Goal: Information Seeking & Learning: Learn about a topic

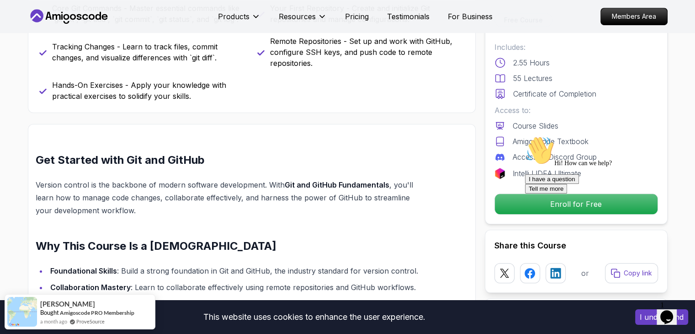
scroll to position [440, 0]
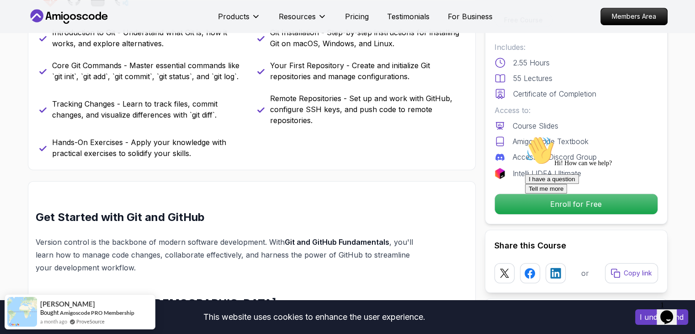
click at [525, 136] on icon "Chat attention grabber" at bounding box center [525, 136] width 0 height 0
click at [642, 310] on icon "Close" at bounding box center [642, 314] width 0 height 8
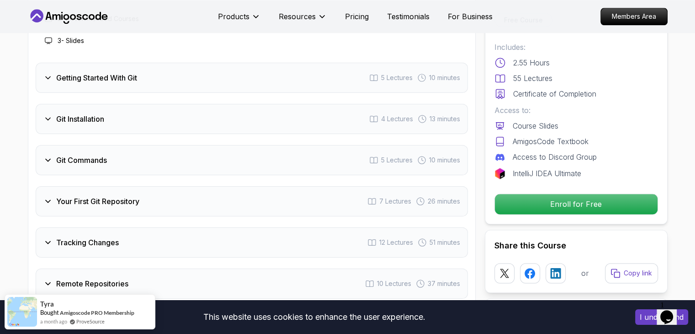
scroll to position [1234, 0]
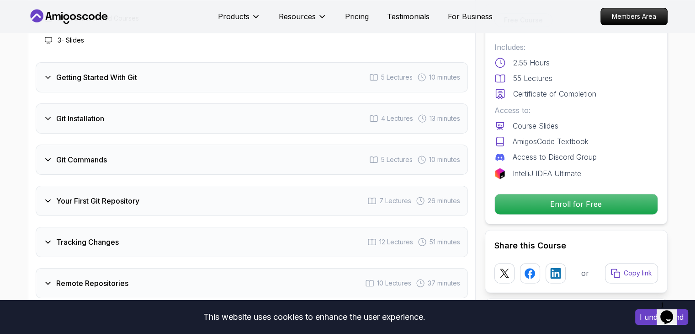
click at [114, 158] on div "Git Commands 5 Lectures 10 minutes" at bounding box center [252, 159] width 432 height 30
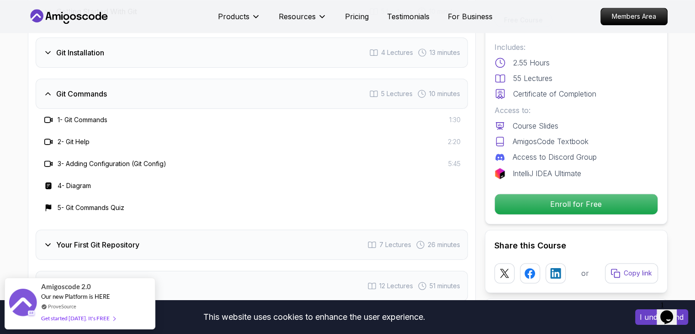
click at [130, 97] on div "Git Commands 5 Lectures 10 minutes" at bounding box center [252, 94] width 432 height 30
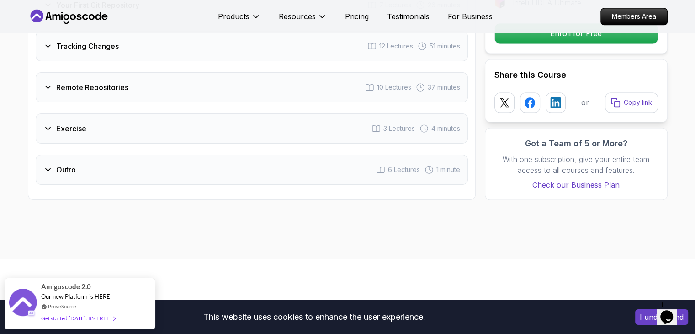
scroll to position [1371, 0]
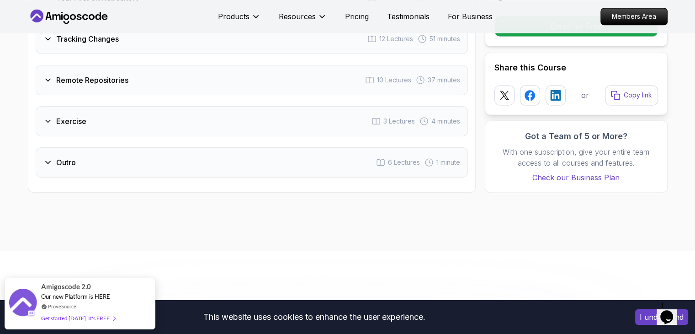
click at [148, 122] on div "Exercise 3 Lectures 4 minutes" at bounding box center [252, 121] width 432 height 30
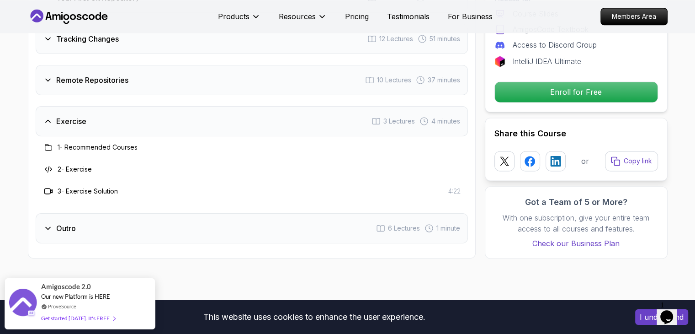
click at [148, 122] on div "Exercise 3 Lectures 4 minutes" at bounding box center [252, 121] width 432 height 30
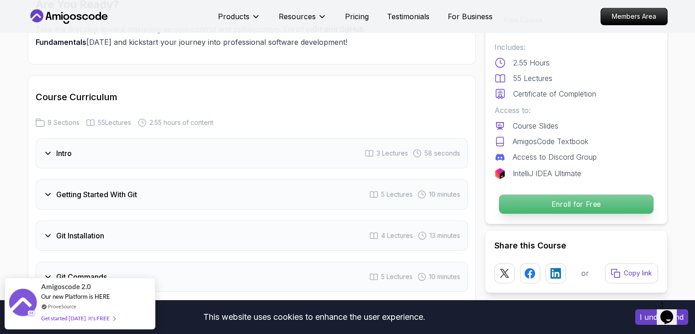
click at [546, 203] on p "Enroll for Free" at bounding box center [576, 203] width 155 height 19
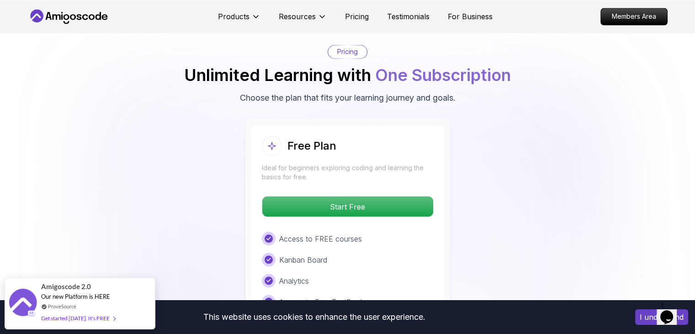
scroll to position [1574, 0]
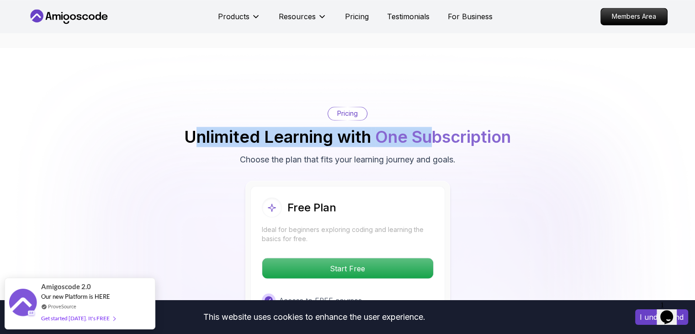
drag, startPoint x: 244, startPoint y: 134, endPoint x: 437, endPoint y: 144, distance: 193.1
click at [437, 144] on h2 "Unlimited Learning with One Subscription" at bounding box center [347, 137] width 327 height 18
click at [437, 144] on span "One Subscription" at bounding box center [443, 137] width 136 height 20
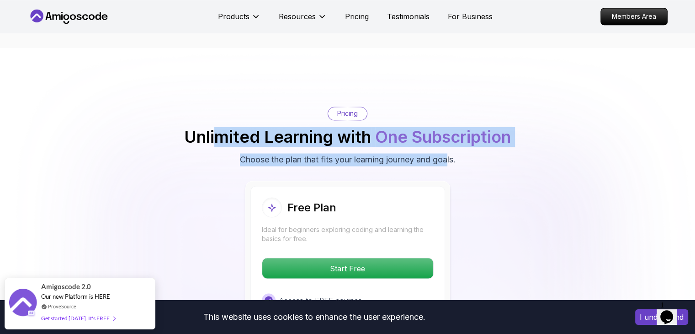
drag, startPoint x: 219, startPoint y: 155, endPoint x: 448, endPoint y: 158, distance: 229.0
click at [448, 158] on div "Pricing Unlimited Learning with One Subscription Choose the plan that fits your…" at bounding box center [348, 136] width 640 height 59
click at [448, 158] on p "Choose the plan that fits your learning journey and goals." at bounding box center [348, 159] width 216 height 13
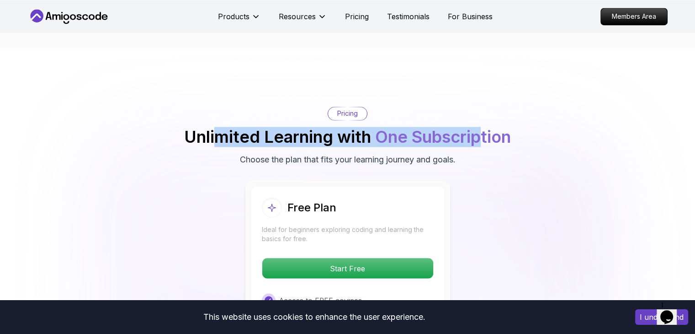
drag, startPoint x: 483, startPoint y: 159, endPoint x: 219, endPoint y: 123, distance: 266.6
click at [219, 123] on div "Pricing Unlimited Learning with One Subscription Choose the plan that fits your…" at bounding box center [348, 136] width 640 height 59
click at [217, 123] on div "Pricing Unlimited Learning with One Subscription Choose the plan that fits your…" at bounding box center [348, 136] width 640 height 59
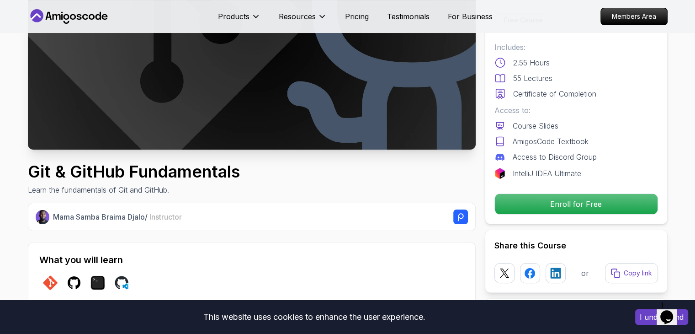
scroll to position [0, 0]
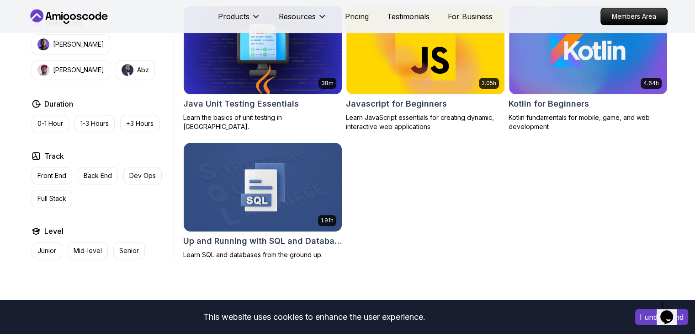
scroll to position [602, 0]
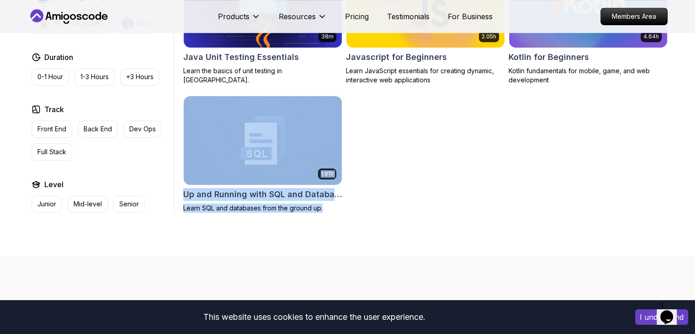
drag, startPoint x: 416, startPoint y: 234, endPoint x: 233, endPoint y: 94, distance: 230.6
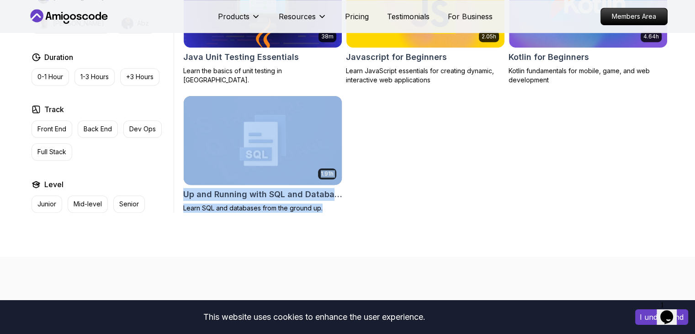
drag, startPoint x: 378, startPoint y: 212, endPoint x: 203, endPoint y: 121, distance: 197.9
drag, startPoint x: 402, startPoint y: 224, endPoint x: 193, endPoint y: 103, distance: 241.6
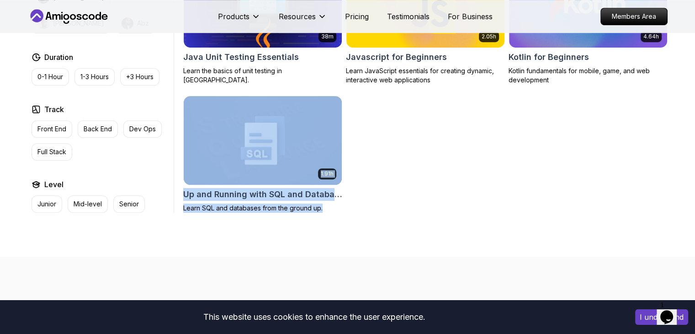
drag, startPoint x: 386, startPoint y: 230, endPoint x: 210, endPoint y: 99, distance: 219.2
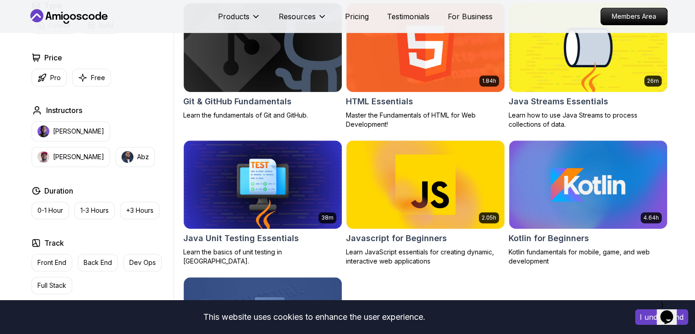
scroll to position [420, 0]
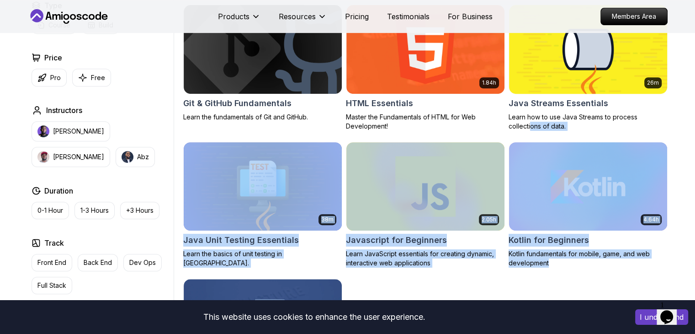
drag, startPoint x: 678, startPoint y: 264, endPoint x: 529, endPoint y: 124, distance: 204.4
click at [529, 124] on div "Filters Filters Type Course Build Price Pro Free Instructors Nelson Djalo Richa…" at bounding box center [347, 112] width 695 height 653
click at [681, 175] on div "Filters Filters Type Course Build Price Pro Free Instructors Nelson Djalo Richa…" at bounding box center [347, 112] width 695 height 653
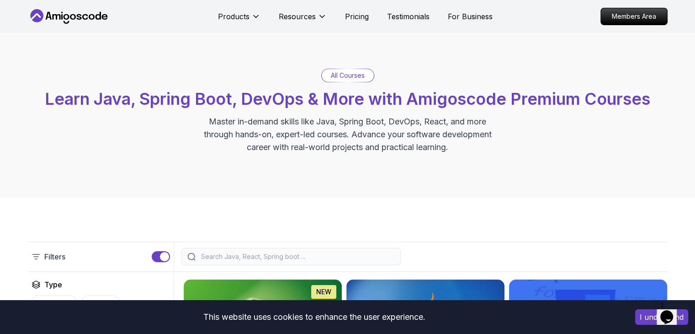
scroll to position [0, 0]
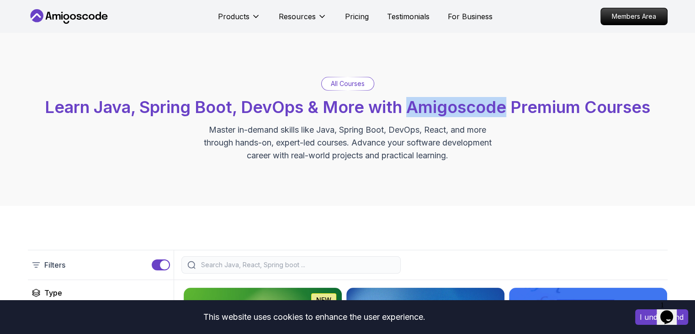
drag, startPoint x: 410, startPoint y: 111, endPoint x: 506, endPoint y: 112, distance: 96.9
click at [506, 112] on span "Learn Java, Spring Boot, DevOps & More with Amigoscode Premium Courses" at bounding box center [348, 107] width 606 height 20
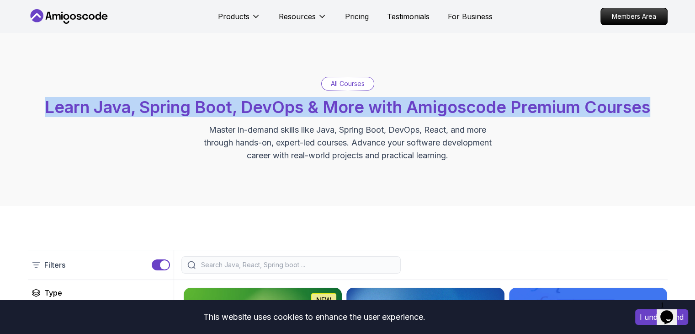
drag, startPoint x: 46, startPoint y: 110, endPoint x: 680, endPoint y: 101, distance: 634.5
click at [680, 101] on div "All Courses Learn Java, Spring Boot, DevOps & More with Amigoscode Premium Cour…" at bounding box center [347, 119] width 695 height 173
drag, startPoint x: 673, startPoint y: 102, endPoint x: 40, endPoint y: 103, distance: 632.6
click at [40, 103] on div "All Courses Learn Java, Spring Boot, DevOps & More with Amigoscode Premium Cour…" at bounding box center [347, 119] width 695 height 173
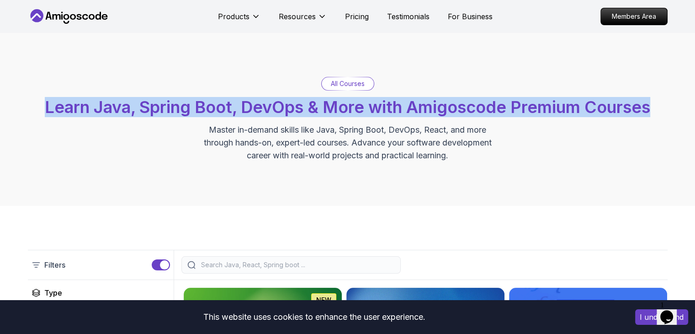
click at [40, 103] on div "All Courses Learn Java, Spring Boot, DevOps & More with Amigoscode Premium Cour…" at bounding box center [348, 119] width 640 height 85
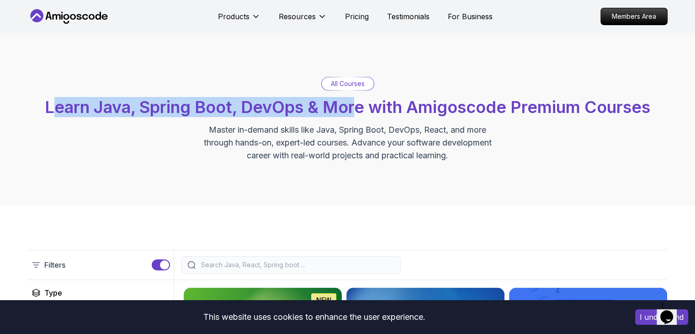
drag, startPoint x: 51, startPoint y: 103, endPoint x: 363, endPoint y: 109, distance: 311.8
click at [362, 109] on span "Learn Java, Spring Boot, DevOps & More with Amigoscode Premium Courses" at bounding box center [348, 107] width 606 height 20
click at [363, 109] on span "Learn Java, Spring Boot, DevOps & More with Amigoscode Premium Courses" at bounding box center [348, 107] width 606 height 20
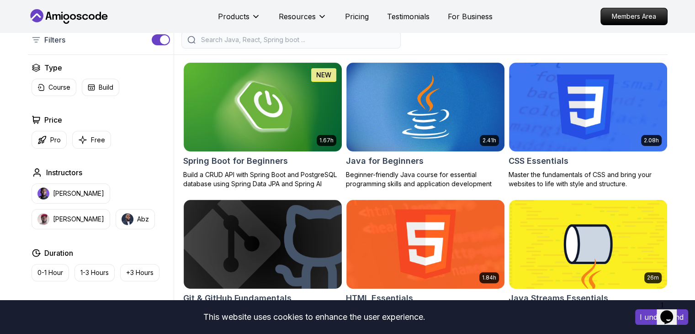
scroll to position [229, 0]
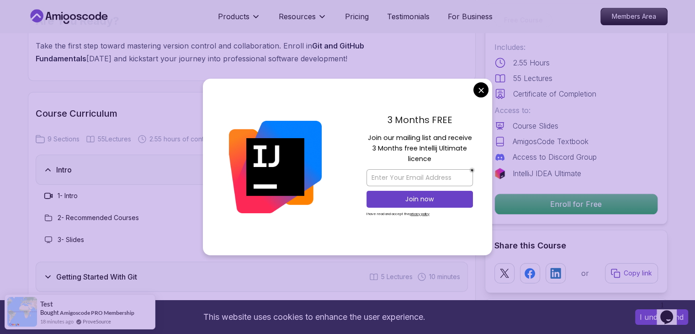
scroll to position [1051, 0]
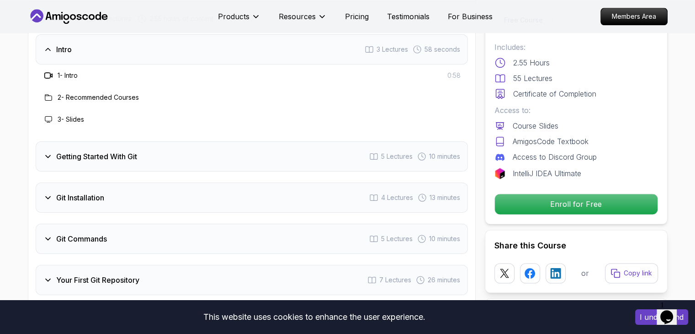
scroll to position [1097, 0]
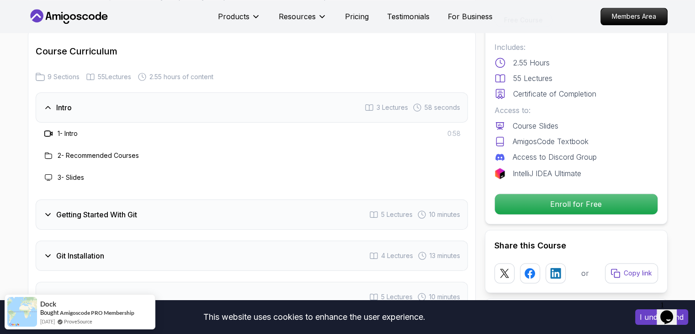
click at [48, 134] on icon at bounding box center [48, 133] width 9 height 9
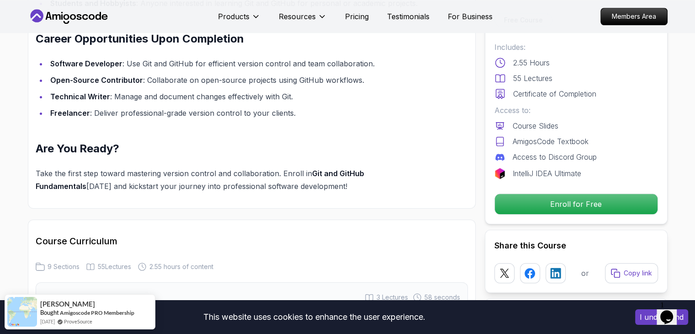
scroll to position [914, 0]
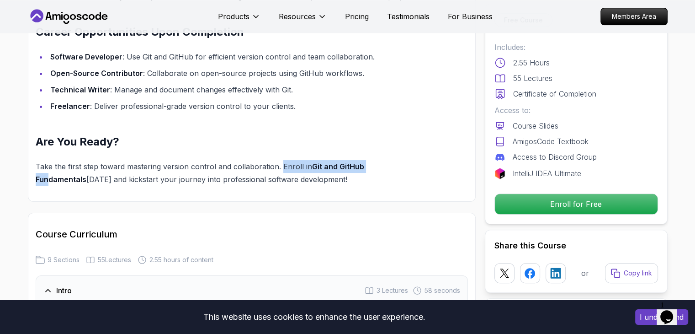
drag, startPoint x: 280, startPoint y: 167, endPoint x: 375, endPoint y: 169, distance: 94.6
click at [375, 169] on p "Take the first step toward mastering version control and collaboration. Enroll …" at bounding box center [230, 173] width 389 height 26
drag, startPoint x: 375, startPoint y: 169, endPoint x: 419, endPoint y: 169, distance: 43.9
click at [364, 169] on strong "Git and GitHub Fundamentals" at bounding box center [200, 173] width 329 height 22
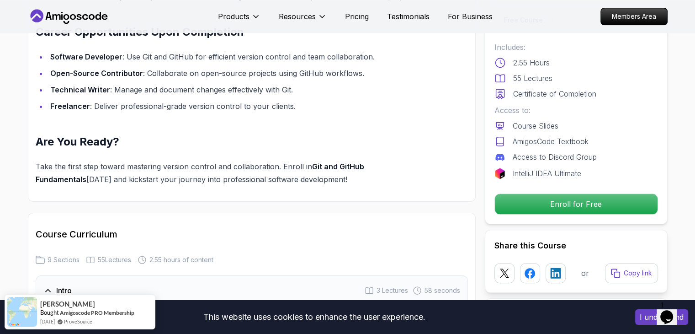
click at [415, 169] on p "Take the first step toward mastering version control and collaboration. Enroll …" at bounding box center [230, 173] width 389 height 26
drag, startPoint x: 415, startPoint y: 169, endPoint x: 308, endPoint y: 163, distance: 107.1
click at [308, 163] on p "Take the first step toward mastering version control and collaboration. Enroll …" at bounding box center [230, 173] width 389 height 26
drag, startPoint x: 309, startPoint y: 162, endPoint x: 410, endPoint y: 160, distance: 101.0
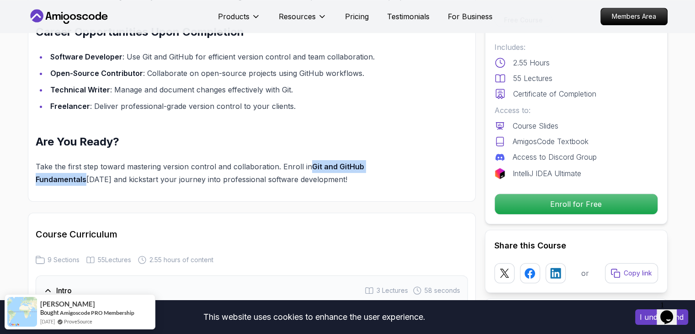
click at [410, 160] on p "Take the first step toward mastering version control and collaboration. Enroll …" at bounding box center [230, 173] width 389 height 26
drag, startPoint x: 410, startPoint y: 160, endPoint x: 309, endPoint y: 160, distance: 101.0
click at [309, 160] on p "Take the first step toward mastering version control and collaboration. Enroll …" at bounding box center [230, 173] width 389 height 26
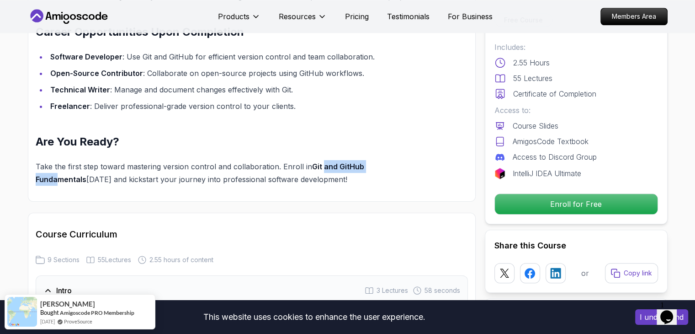
drag, startPoint x: 337, startPoint y: 163, endPoint x: 385, endPoint y: 163, distance: 48.5
click at [384, 163] on p "Take the first step toward mastering version control and collaboration. Enroll …" at bounding box center [230, 173] width 389 height 26
click at [364, 163] on strong "Git and GitHub Fundamentals" at bounding box center [200, 173] width 329 height 22
drag, startPoint x: 429, startPoint y: 163, endPoint x: 306, endPoint y: 164, distance: 122.5
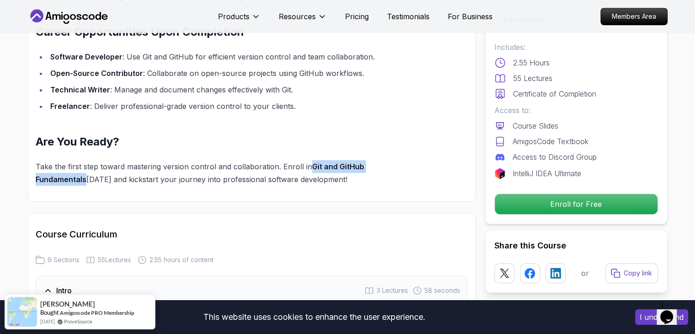
click at [306, 164] on p "Take the first step toward mastering version control and collaboration. Enroll …" at bounding box center [230, 173] width 389 height 26
drag, startPoint x: 308, startPoint y: 163, endPoint x: 410, endPoint y: 169, distance: 102.1
click at [364, 169] on strong "Git and GitHub Fundamentals" at bounding box center [200, 173] width 329 height 22
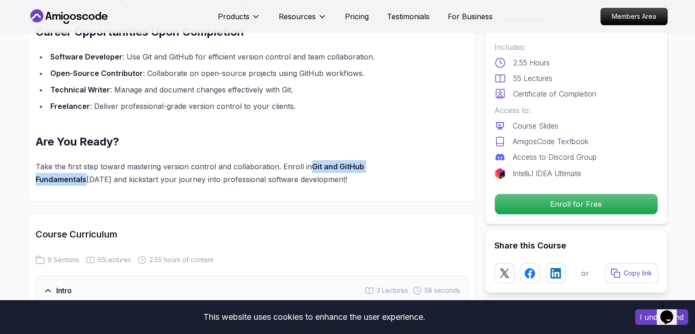
drag, startPoint x: 410, startPoint y: 169, endPoint x: 309, endPoint y: 164, distance: 100.7
click at [309, 164] on strong "Git and GitHub Fundamentals" at bounding box center [200, 173] width 329 height 22
click at [332, 163] on strong "Git and GitHub Fundamentals" at bounding box center [200, 173] width 329 height 22
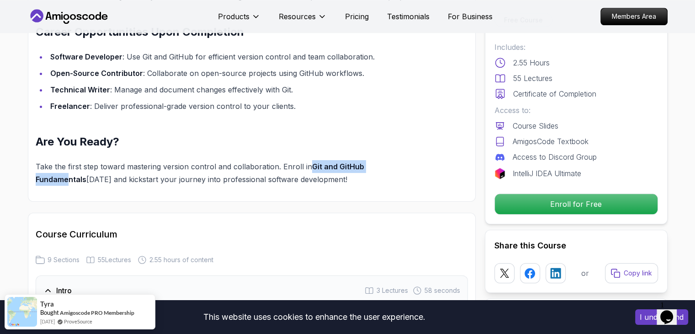
drag, startPoint x: 307, startPoint y: 167, endPoint x: 393, endPoint y: 167, distance: 85.5
click at [393, 167] on p "Take the first step toward mastering version control and collaboration. Enroll …" at bounding box center [230, 173] width 389 height 26
click at [364, 167] on strong "Git and GitHub Fundamentals" at bounding box center [200, 173] width 329 height 22
drag, startPoint x: 417, startPoint y: 165, endPoint x: 311, endPoint y: 168, distance: 106.6
click at [311, 168] on p "Take the first step toward mastering version control and collaboration. Enroll …" at bounding box center [230, 173] width 389 height 26
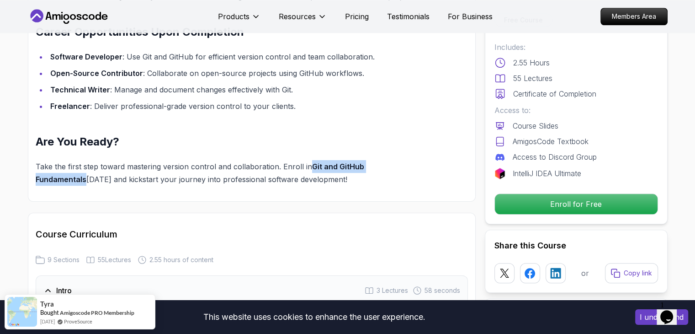
click at [311, 168] on strong "Git and GitHub Fundamentals" at bounding box center [200, 173] width 329 height 22
click at [311, 163] on strong "Git and GitHub Fundamentals" at bounding box center [200, 173] width 329 height 22
drag, startPoint x: 311, startPoint y: 163, endPoint x: 387, endPoint y: 163, distance: 75.9
click at [364, 163] on strong "Git and GitHub Fundamentals" at bounding box center [200, 173] width 329 height 22
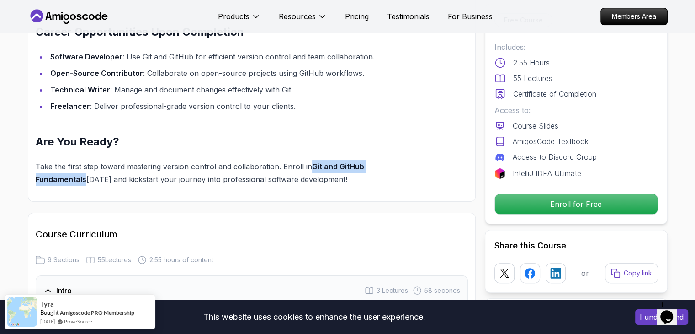
drag, startPoint x: 425, startPoint y: 163, endPoint x: 308, endPoint y: 163, distance: 117.0
click at [308, 163] on p "Take the first step toward mastering version control and collaboration. Enroll …" at bounding box center [230, 173] width 389 height 26
drag, startPoint x: 308, startPoint y: 163, endPoint x: 402, endPoint y: 168, distance: 94.3
click at [402, 168] on p "Take the first step toward mastering version control and collaboration. Enroll …" at bounding box center [230, 173] width 389 height 26
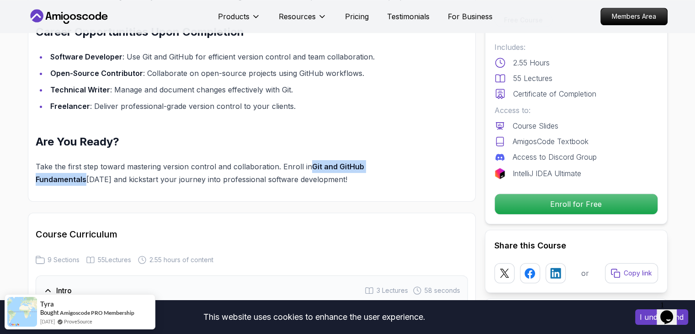
click at [364, 168] on strong "Git and GitHub Fundamentals" at bounding box center [200, 173] width 329 height 22
drag, startPoint x: 409, startPoint y: 167, endPoint x: 344, endPoint y: 166, distance: 64.9
click at [344, 166] on strong "Git and GitHub Fundamentals" at bounding box center [200, 173] width 329 height 22
click at [423, 166] on p "Take the first step toward mastering version control and collaboration. Enroll …" at bounding box center [230, 173] width 389 height 26
drag, startPoint x: 423, startPoint y: 166, endPoint x: 313, endPoint y: 165, distance: 109.7
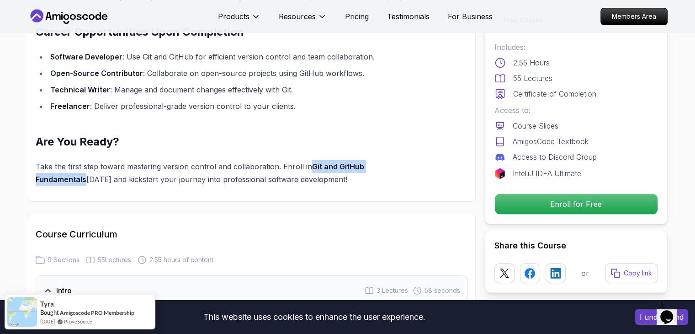
click at [313, 165] on p "Take the first step toward mastering version control and collaboration. Enroll …" at bounding box center [230, 173] width 389 height 26
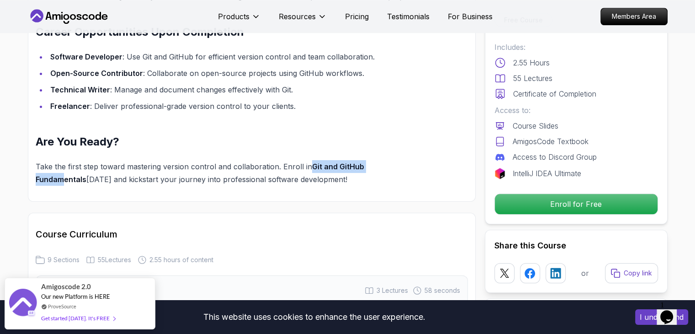
drag, startPoint x: 306, startPoint y: 161, endPoint x: 389, endPoint y: 162, distance: 83.2
click at [389, 162] on p "Take the first step toward mastering version control and collaboration. Enroll …" at bounding box center [230, 173] width 389 height 26
click at [364, 162] on strong "Git and GitHub Fundamentals" at bounding box center [200, 173] width 329 height 22
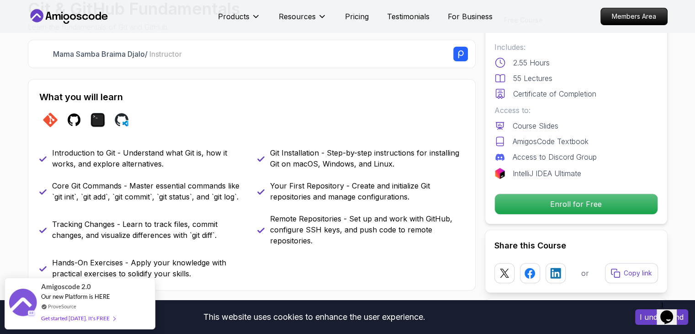
scroll to position [366, 0]
